Goal: Task Accomplishment & Management: Manage account settings

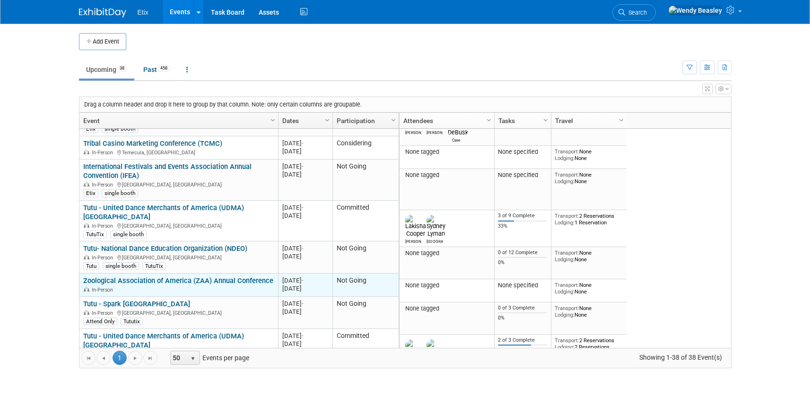
scroll to position [113, 0]
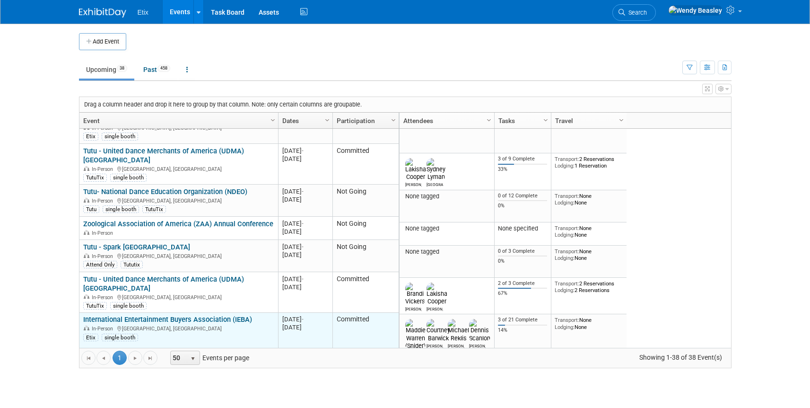
click at [183, 315] on link "International Entertainment Buyers Association (IEBA)" at bounding box center [167, 319] width 169 height 9
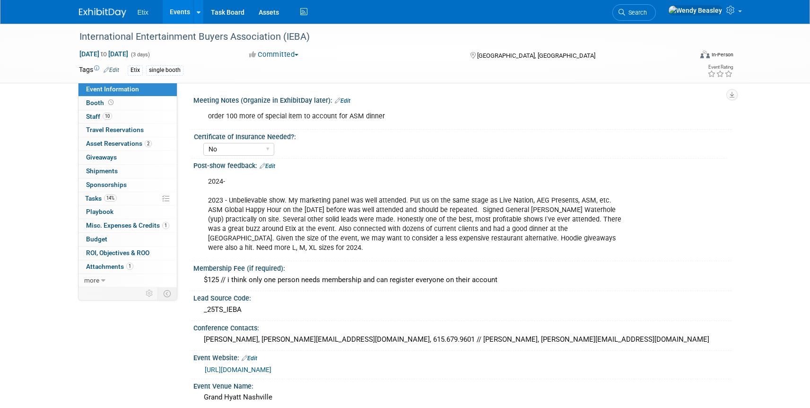
select select "No"
click at [90, 197] on span "Tasks 14%" at bounding box center [101, 198] width 32 height 8
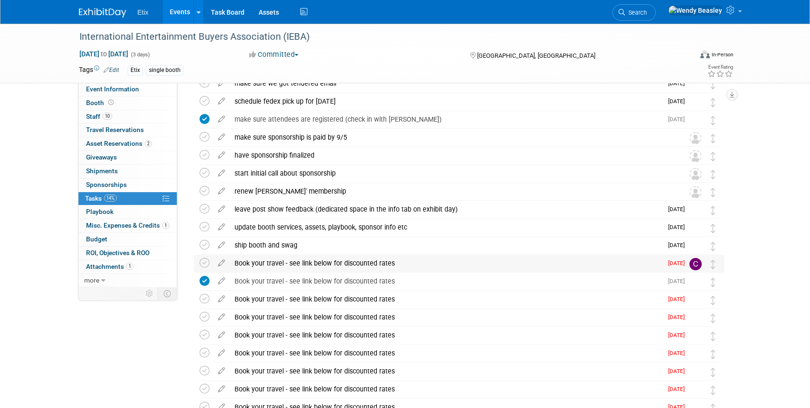
scroll to position [83, 0]
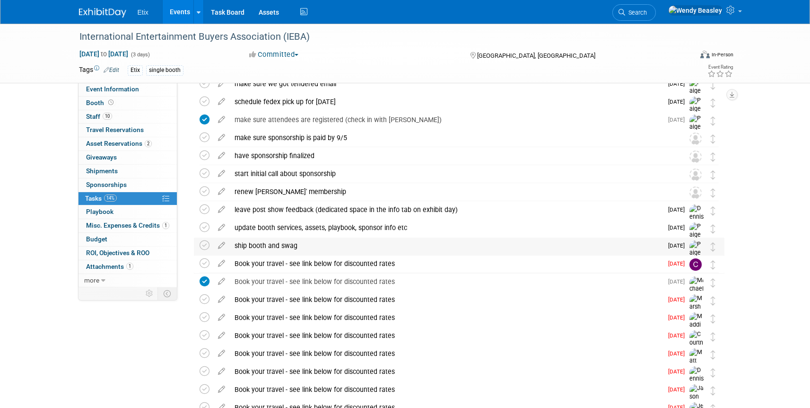
click at [696, 244] on img at bounding box center [696, 257] width 14 height 34
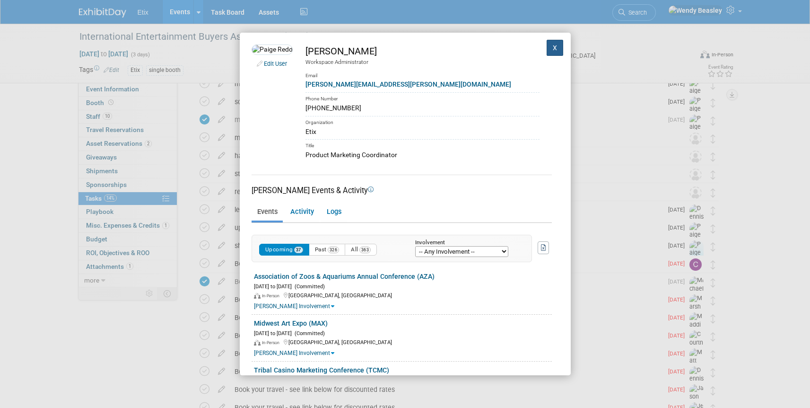
click at [547, 48] on button "X" at bounding box center [555, 48] width 17 height 16
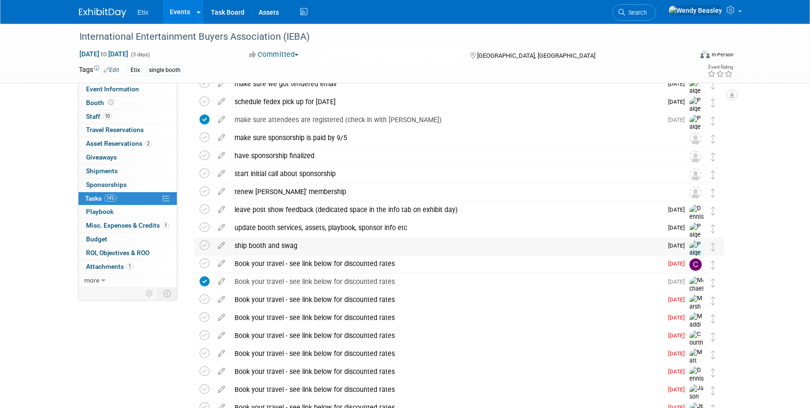
click at [265, 247] on div "ship booth and swag" at bounding box center [446, 245] width 433 height 16
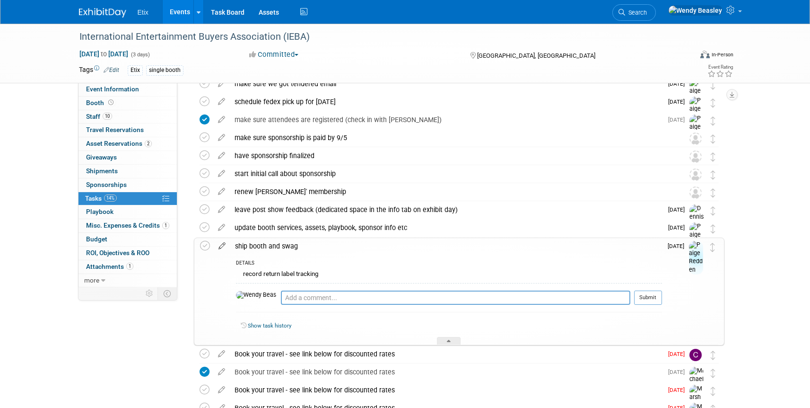
click at [225, 249] on icon at bounding box center [222, 244] width 17 height 12
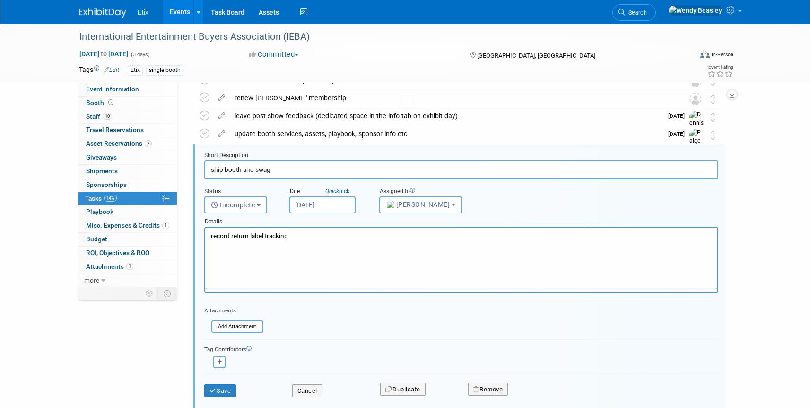
scroll to position [0, 0]
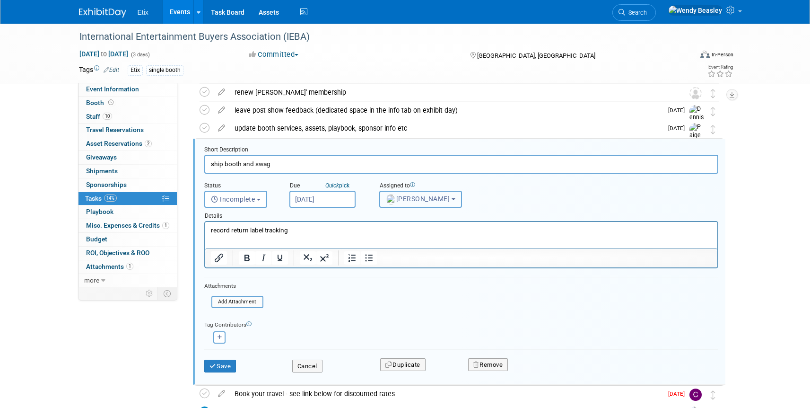
click at [427, 201] on span "Paige Redden" at bounding box center [418, 199] width 64 height 8
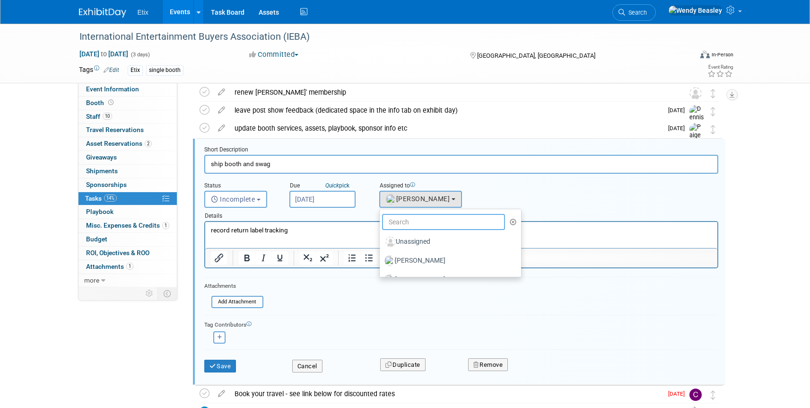
click at [431, 224] on input "text" at bounding box center [443, 222] width 123 height 16
type input "we"
click at [426, 261] on label "Wendy Beasley (me)" at bounding box center [433, 260] width 99 height 15
click at [381, 261] on input "Wendy Beasley (me)" at bounding box center [378, 259] width 6 height 6
select select "67d77b69-99bf-450c-bf82-adffa46a8a34"
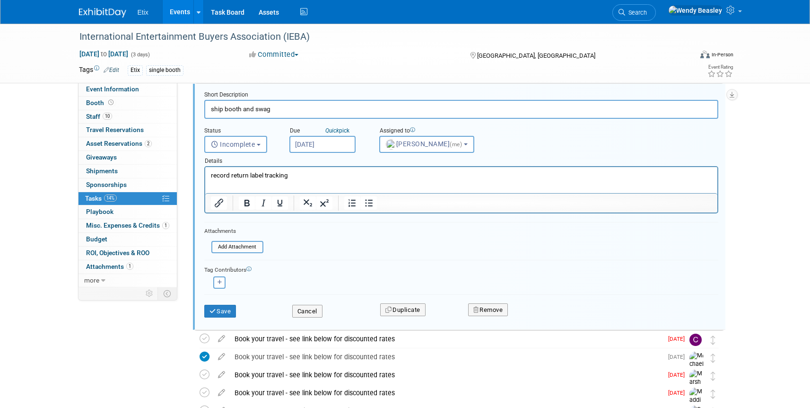
scroll to position [253, 0]
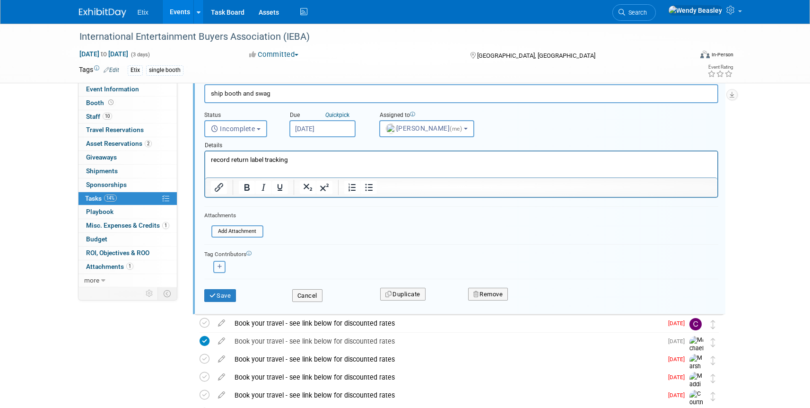
click at [222, 268] on button "button" at bounding box center [219, 267] width 12 height 12
select select
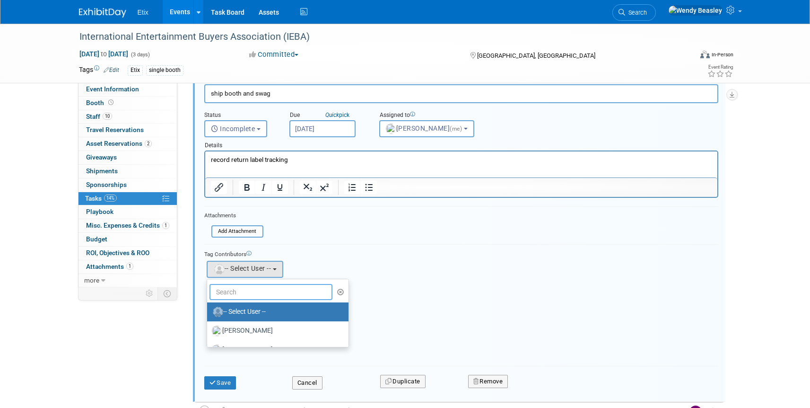
click at [253, 293] on input "text" at bounding box center [270, 292] width 123 height 16
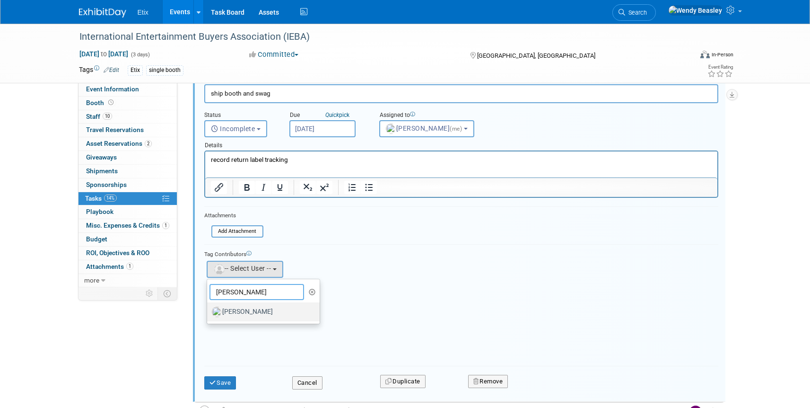
type input "jared"
click at [257, 314] on label "Jared McEntire" at bounding box center [261, 311] width 99 height 15
click at [209, 314] on input "Jared McEntire" at bounding box center [205, 310] width 6 height 6
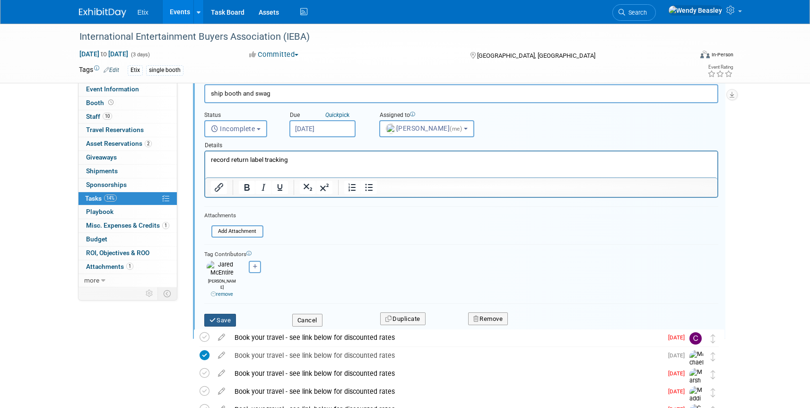
click at [225, 314] on button "Save" at bounding box center [220, 320] width 32 height 13
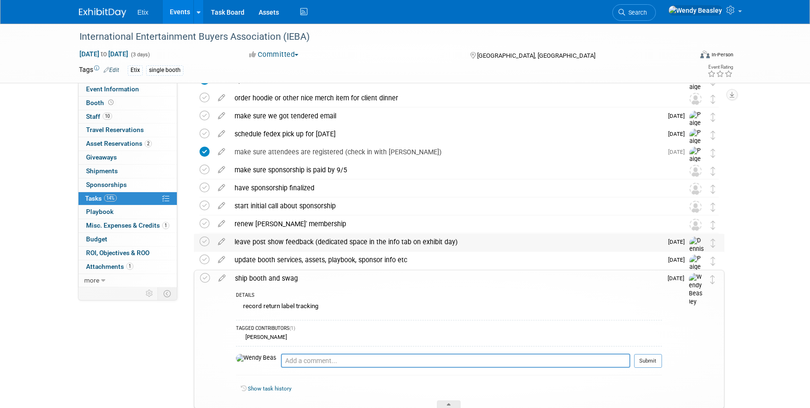
scroll to position [0, 0]
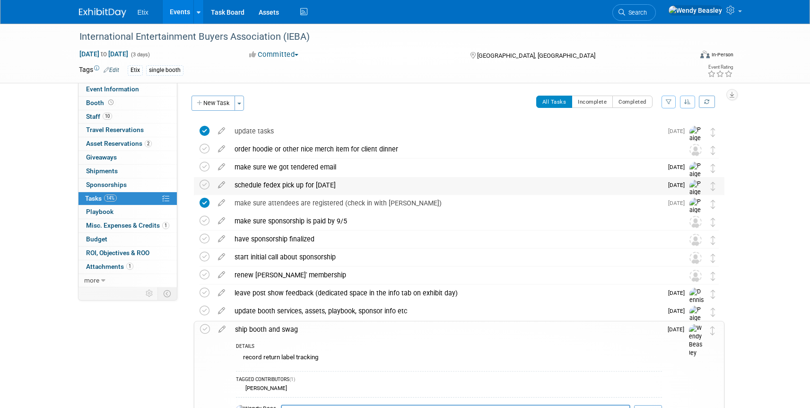
click at [280, 186] on div "schedule fedex pick up for tomorrow" at bounding box center [446, 185] width 433 height 16
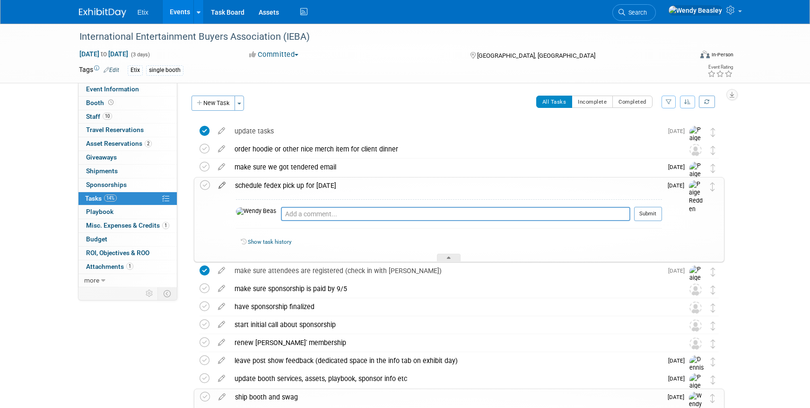
click at [224, 183] on icon at bounding box center [222, 183] width 17 height 12
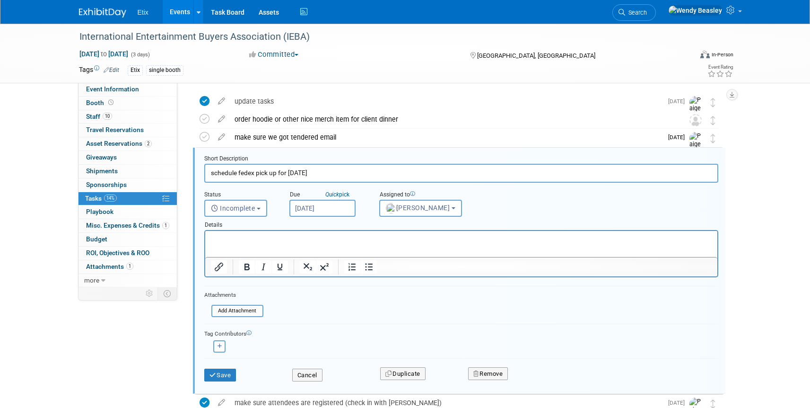
scroll to position [39, 0]
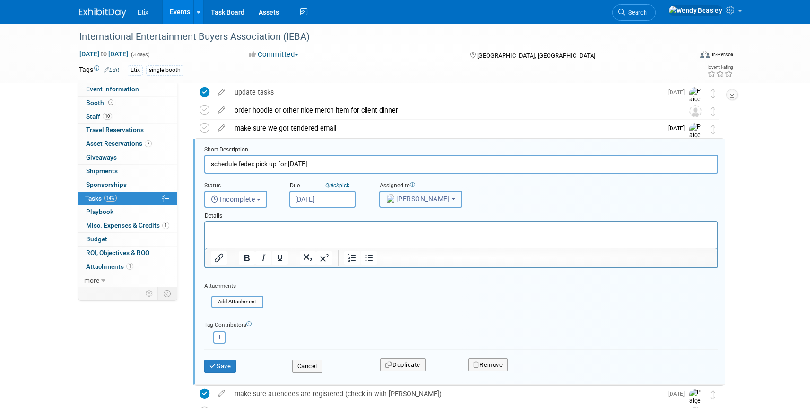
click at [410, 199] on span "Paige Redden" at bounding box center [418, 199] width 64 height 8
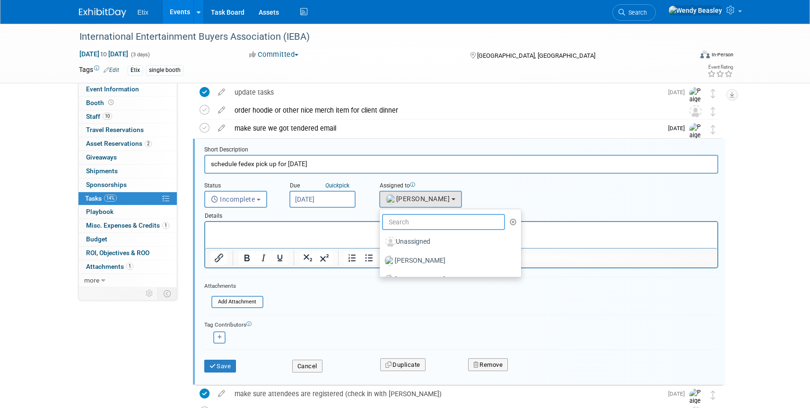
click at [413, 222] on input "text" at bounding box center [443, 222] width 123 height 16
type input "we"
click at [418, 260] on label "Wendy Beasley (me)" at bounding box center [433, 260] width 99 height 15
click at [381, 260] on input "Wendy Beasley (me)" at bounding box center [378, 259] width 6 height 6
select select "67d77b69-99bf-450c-bf82-adffa46a8a34"
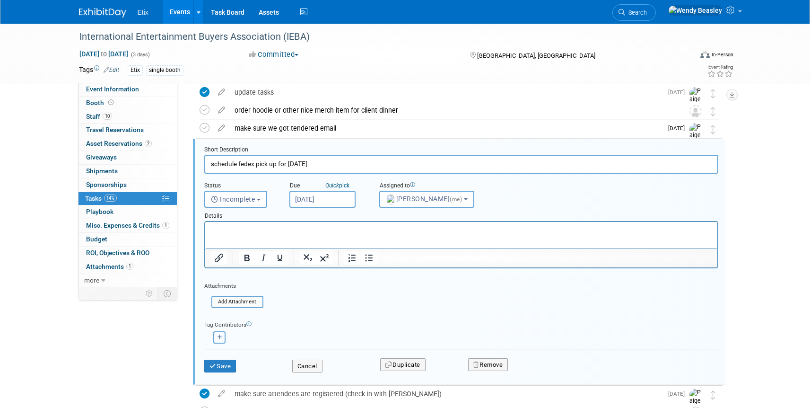
click at [218, 341] on button "button" at bounding box center [219, 337] width 12 height 12
select select
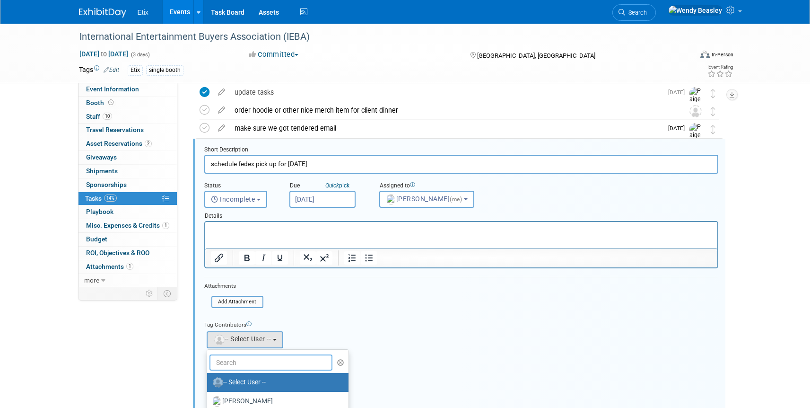
click at [259, 358] on input "text" at bounding box center [270, 362] width 123 height 16
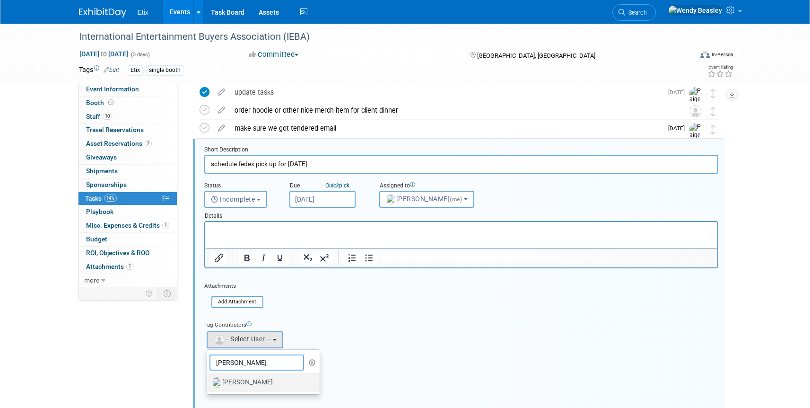
type input "jared"
click at [264, 382] on label "Jared McEntire" at bounding box center [261, 382] width 99 height 15
click at [209, 382] on input "Jared McEntire" at bounding box center [205, 381] width 6 height 6
select select "fd18225a-c7e9-469f-8cd6-bfee3399cd41"
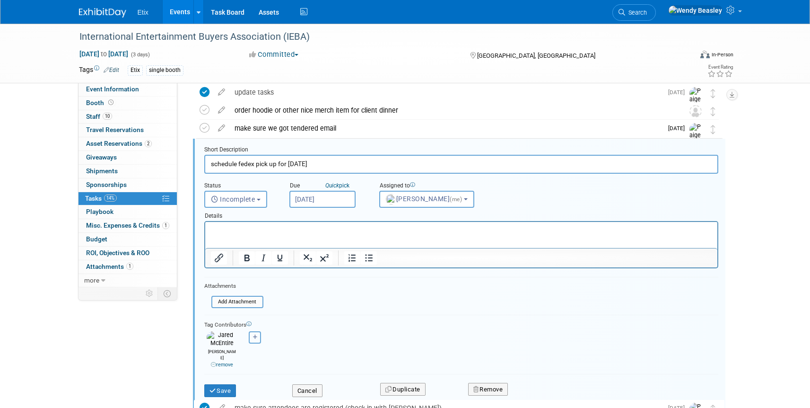
click at [252, 340] on button "button" at bounding box center [255, 337] width 12 height 12
select select
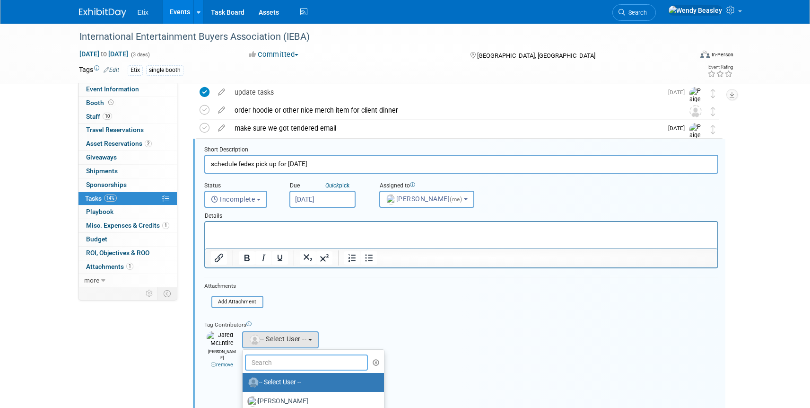
click at [288, 362] on input "text" at bounding box center [306, 362] width 123 height 16
click at [296, 399] on label "Aaron Bare" at bounding box center [310, 400] width 127 height 15
click at [244, 399] on input "Aaron Bare" at bounding box center [241, 400] width 6 height 6
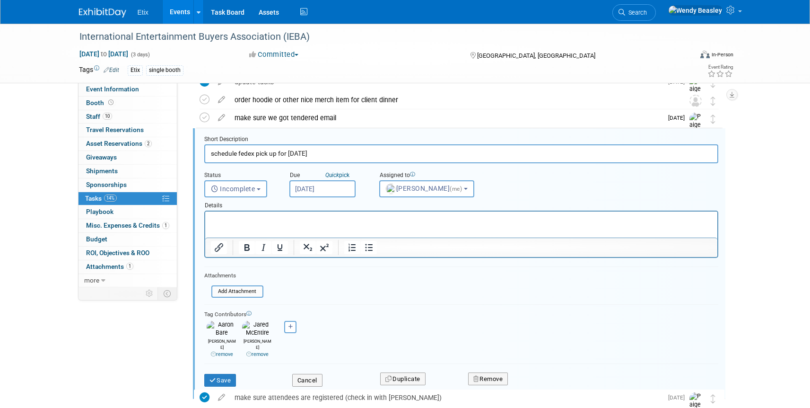
scroll to position [54, 0]
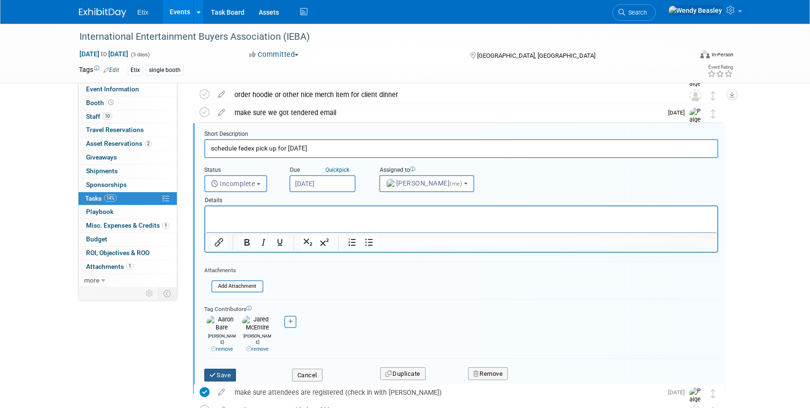
click at [231, 368] on button "Save" at bounding box center [220, 374] width 32 height 13
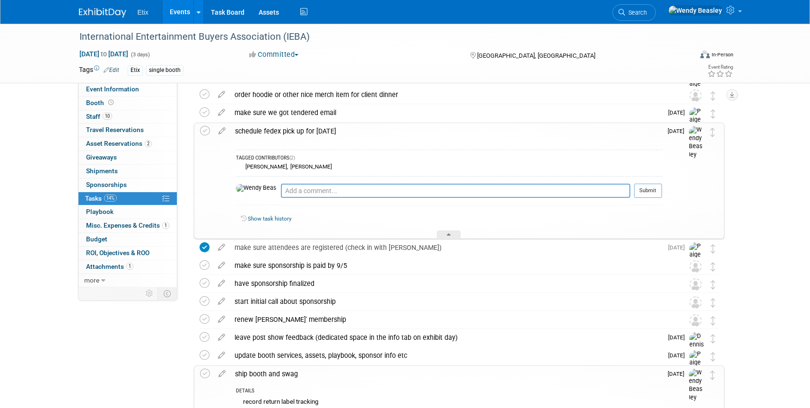
click at [183, 15] on link "Events" at bounding box center [180, 12] width 35 height 24
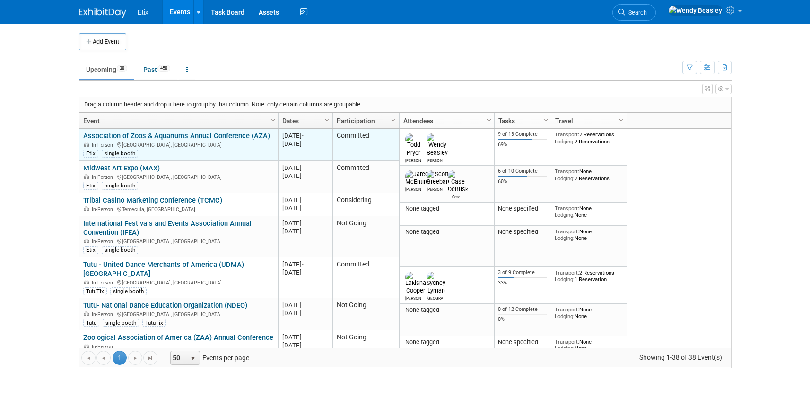
click at [197, 137] on link "Association of Zoos & Aquariums Annual Conference (AZA)" at bounding box center [176, 135] width 187 height 9
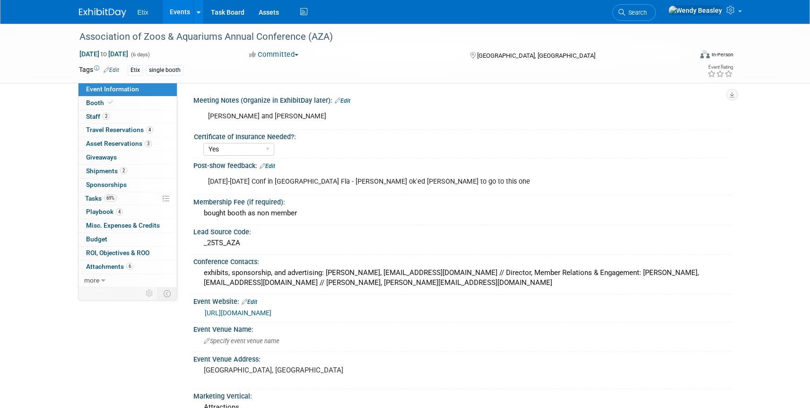
select select "Yes"
click at [97, 198] on span "Tasks 69%" at bounding box center [101, 198] width 32 height 8
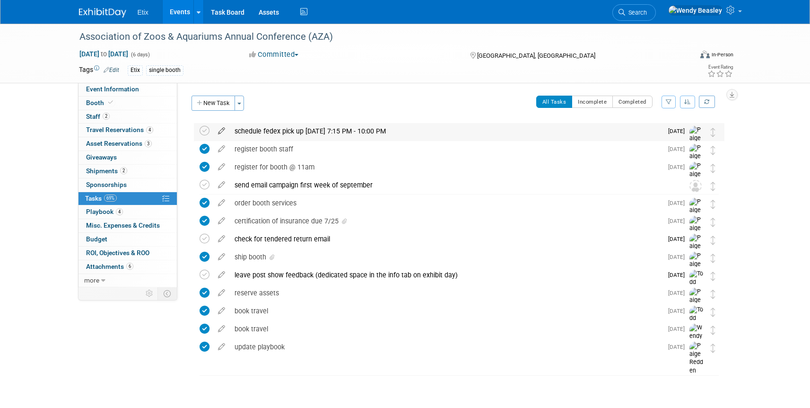
click at [220, 131] on icon at bounding box center [221, 129] width 17 height 12
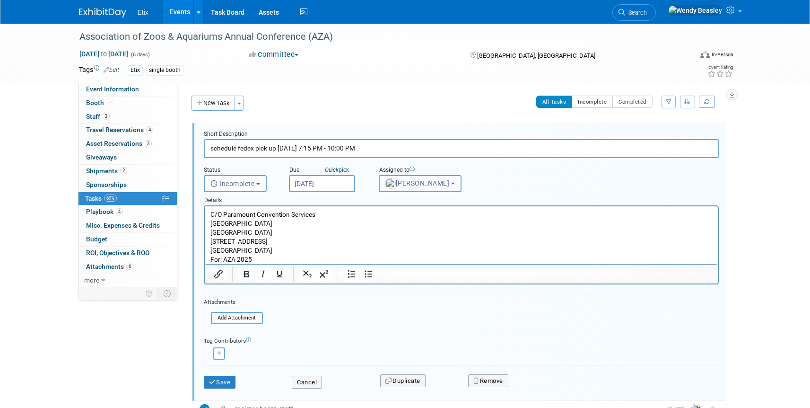
click at [427, 184] on span "Paige Redden" at bounding box center [417, 183] width 64 height 8
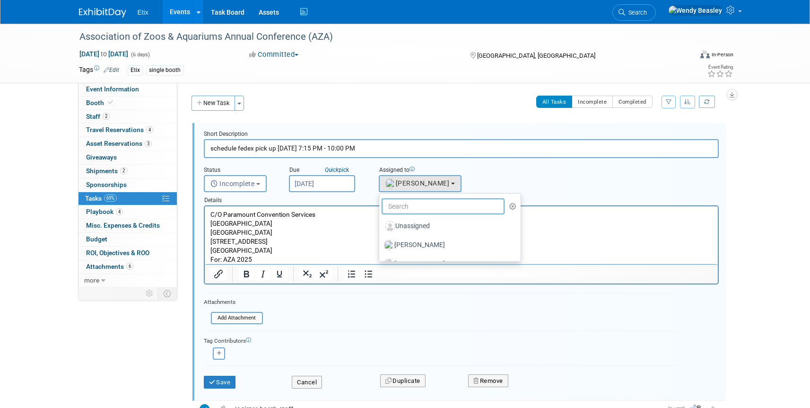
click at [426, 214] on input "text" at bounding box center [443, 206] width 123 height 16
type input "we"
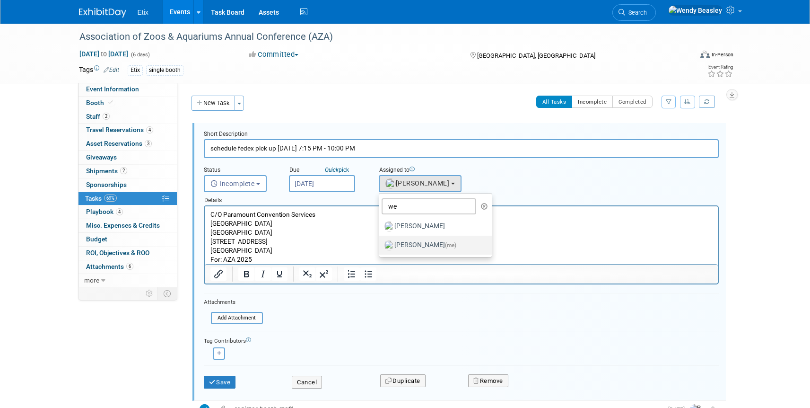
click at [424, 247] on label "Wendy Beasley (me)" at bounding box center [433, 244] width 99 height 15
click at [381, 247] on input "Wendy Beasley (me)" at bounding box center [378, 244] width 6 height 6
select select "67d77b69-99bf-450c-bf82-adffa46a8a34"
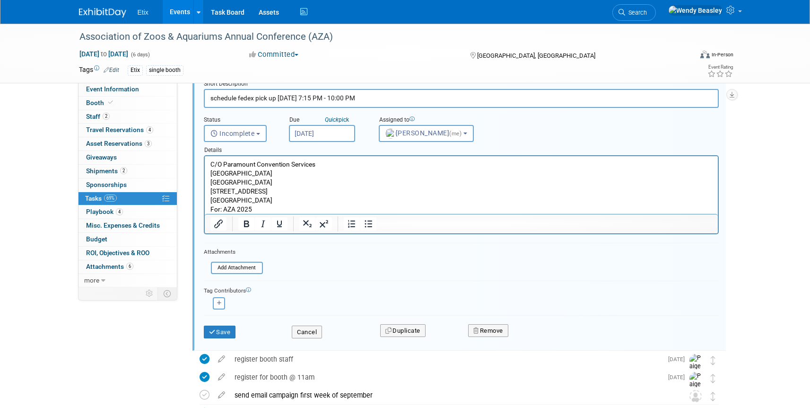
scroll to position [51, 0]
click at [228, 331] on button "Save" at bounding box center [220, 330] width 32 height 13
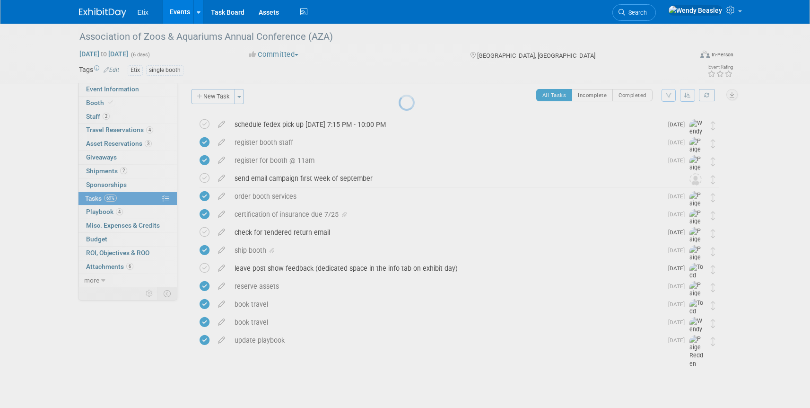
scroll to position [7, 0]
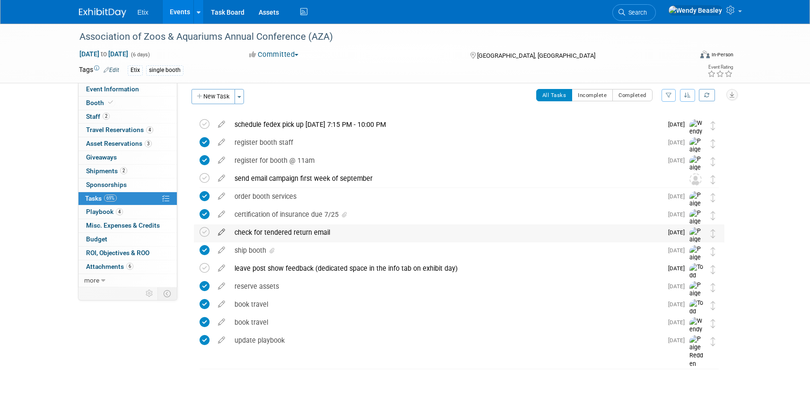
click at [220, 231] on icon at bounding box center [221, 230] width 17 height 12
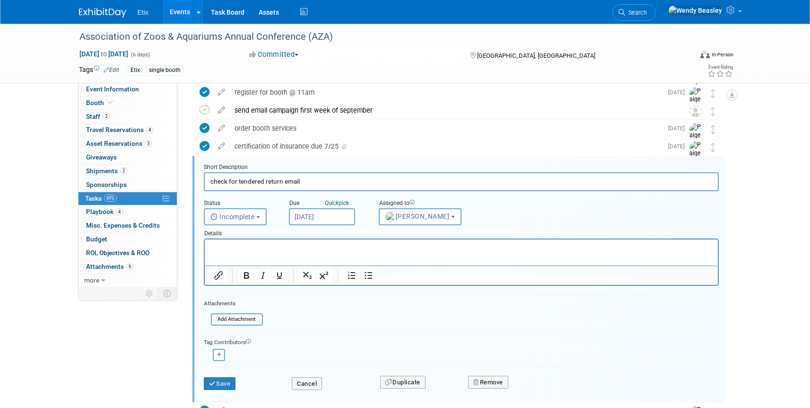
scroll to position [92, 0]
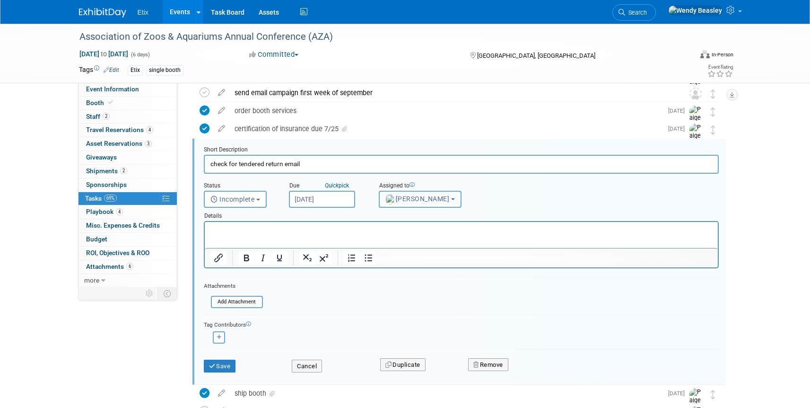
click at [420, 197] on span "Paige Redden" at bounding box center [417, 199] width 64 height 8
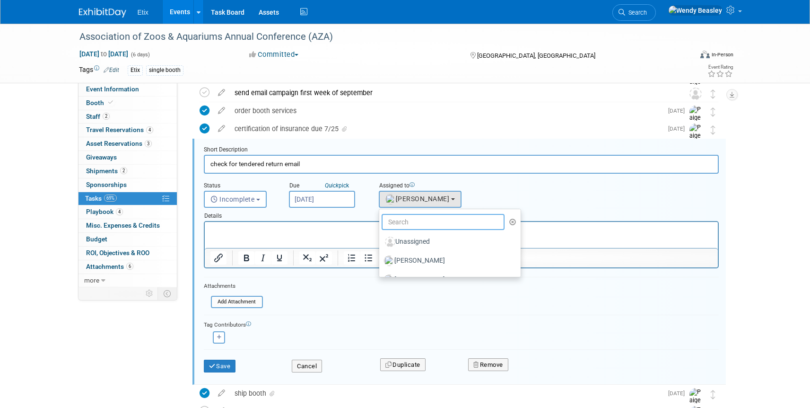
click at [427, 222] on input "text" at bounding box center [443, 222] width 123 height 16
type input "we"
click at [423, 259] on label "Wendy Beasley (me)" at bounding box center [433, 260] width 99 height 15
click at [381, 259] on input "Wendy Beasley (me)" at bounding box center [378, 259] width 6 height 6
select select "67d77b69-99bf-450c-bf82-adffa46a8a34"
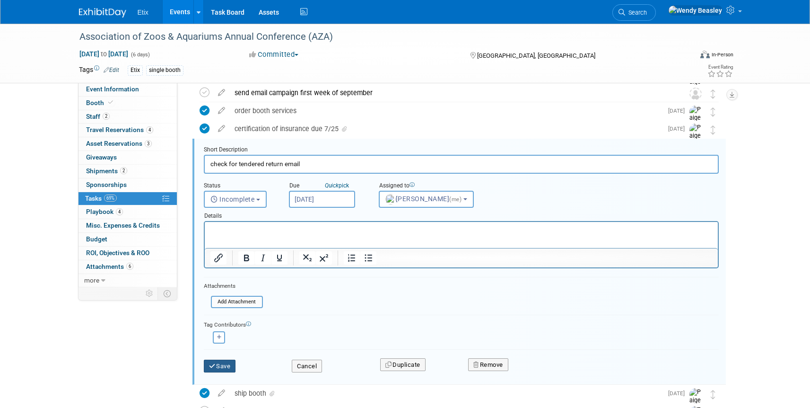
click at [230, 367] on button "Save" at bounding box center [220, 365] width 32 height 13
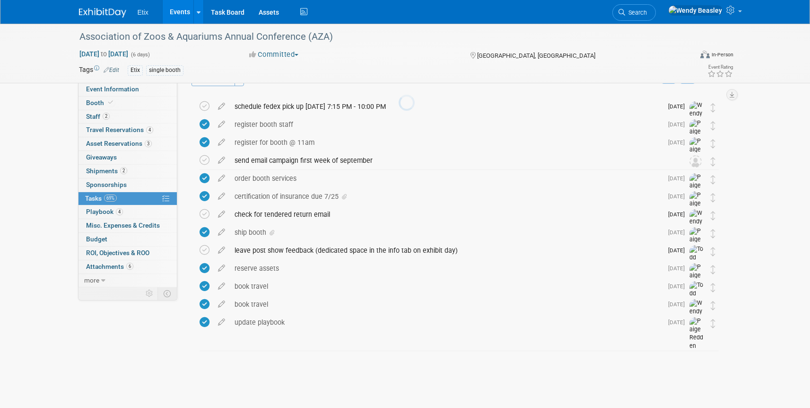
scroll to position [7, 0]
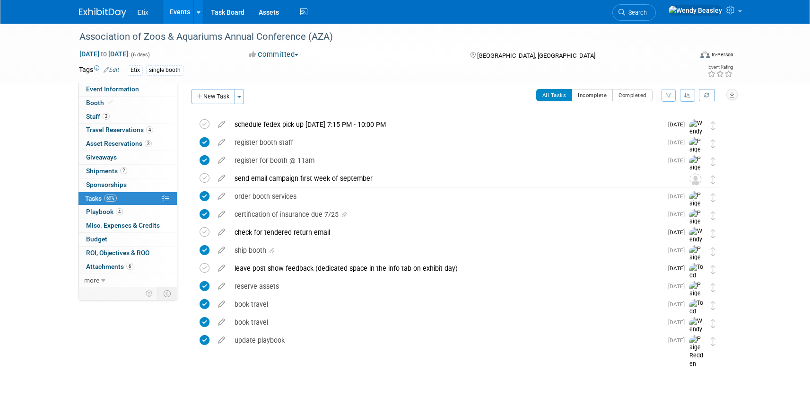
click at [177, 9] on link "Events" at bounding box center [180, 12] width 35 height 24
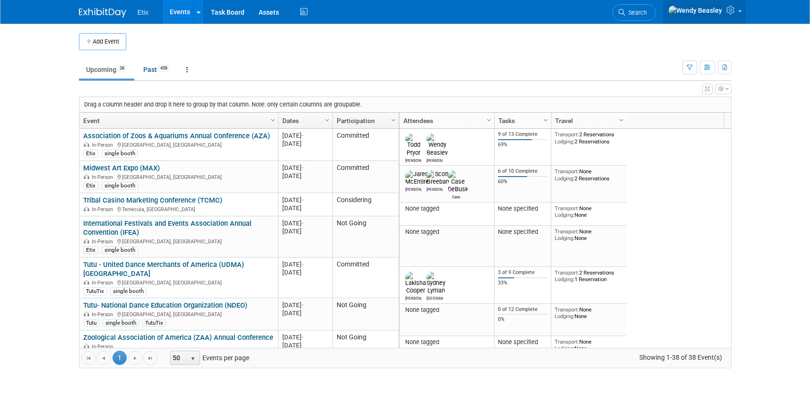
click at [712, 13] on img at bounding box center [695, 10] width 54 height 10
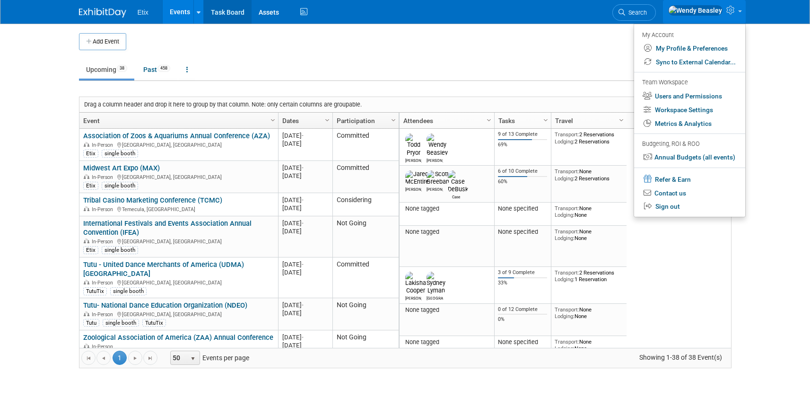
click at [238, 15] on link "Task Board" at bounding box center [228, 12] width 48 height 24
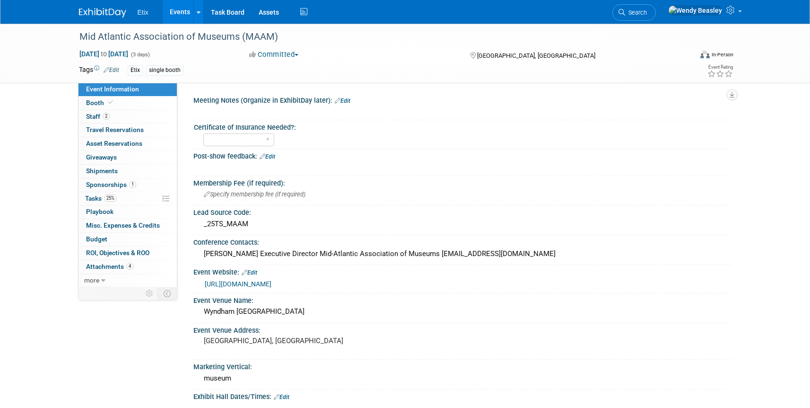
click at [106, 12] on img at bounding box center [102, 12] width 47 height 9
